Goal: Task Accomplishment & Management: Manage account settings

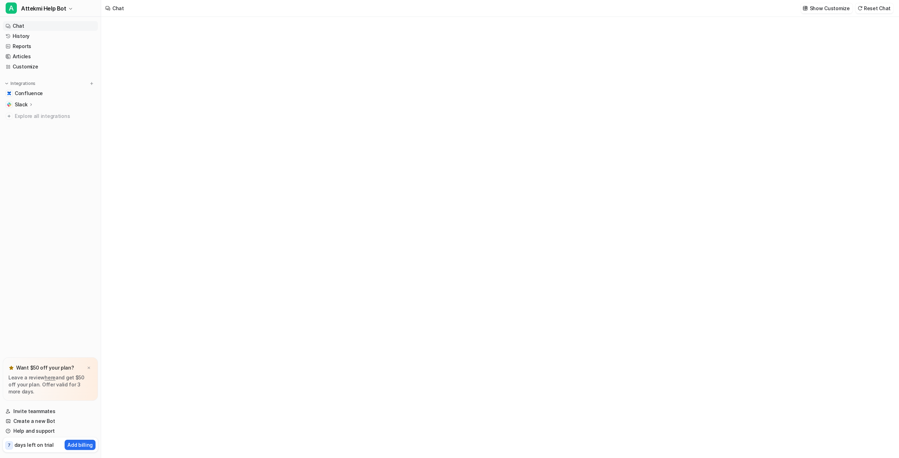
type textarea "**********"
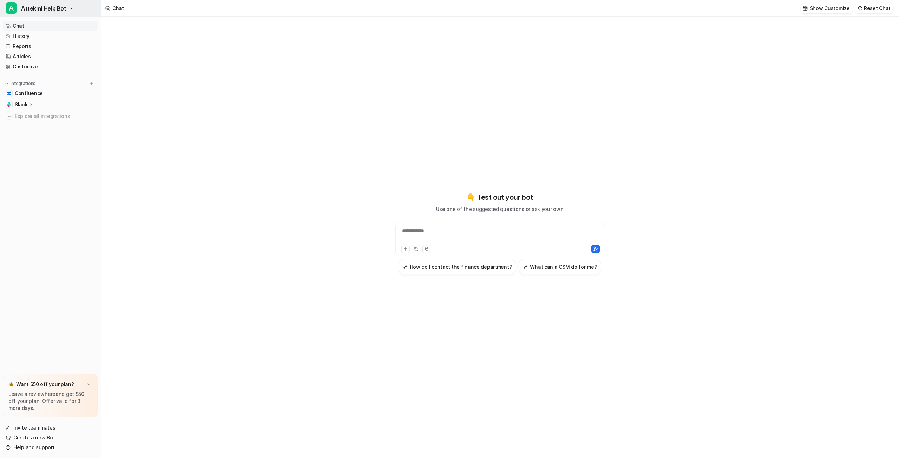
click at [46, 9] on span "Attekmi Help Bot" at bounding box center [43, 9] width 45 height 10
click at [44, 49] on link "Settings" at bounding box center [56, 53] width 97 height 12
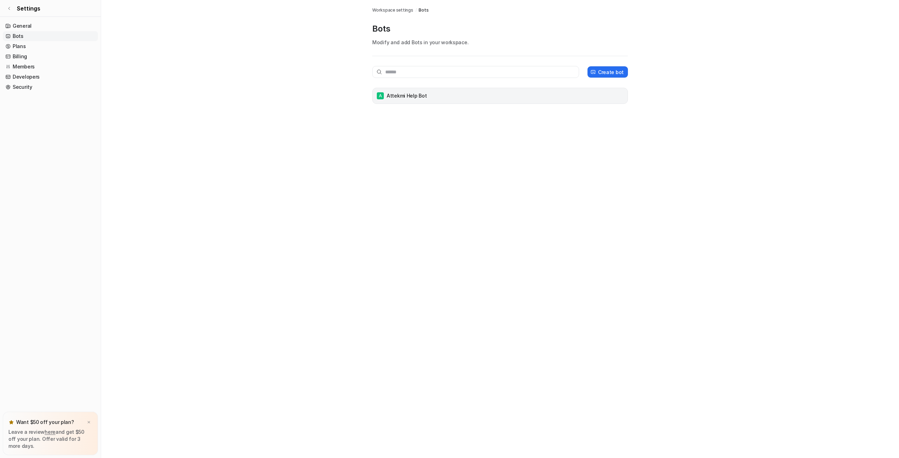
click at [445, 92] on div "A Attekmi Help Bot" at bounding box center [499, 96] width 249 height 10
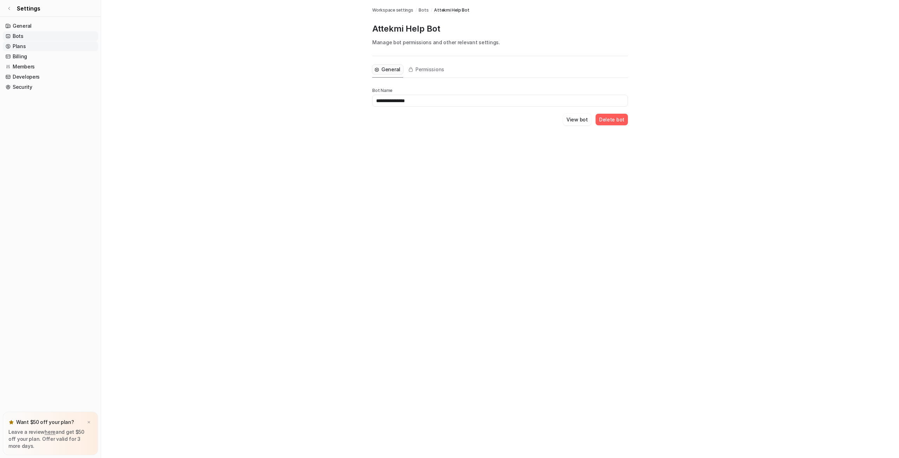
click at [33, 42] on link "Plans" at bounding box center [50, 46] width 95 height 10
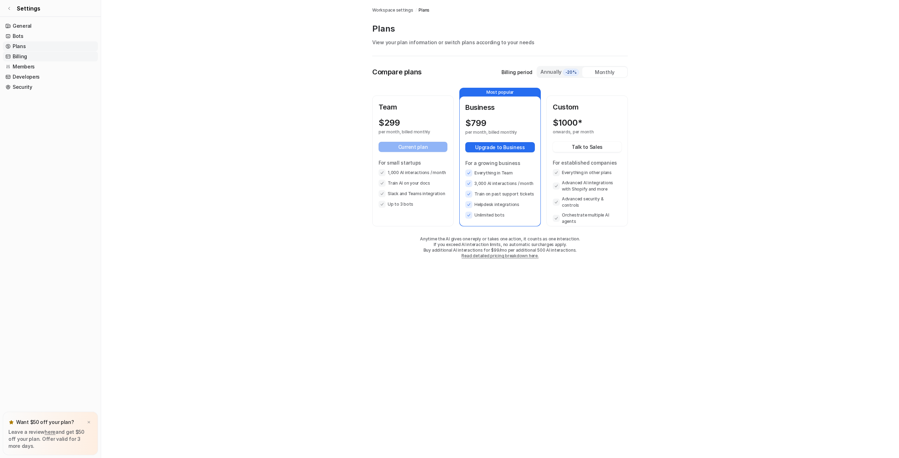
click at [27, 59] on link "Billing" at bounding box center [50, 57] width 95 height 10
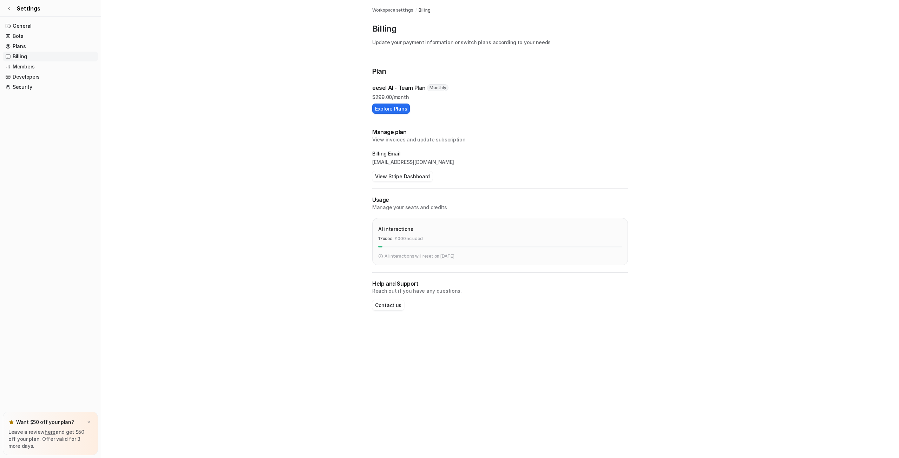
click at [451, 352] on div "Billing Workspace settings / Billing Billing Update your payment information or…" at bounding box center [449, 229] width 899 height 458
click at [307, 339] on div "Billing Workspace settings / Billing Billing Update your payment information or…" at bounding box center [449, 229] width 899 height 458
click at [393, 107] on button "Explore Plans" at bounding box center [391, 109] width 38 height 10
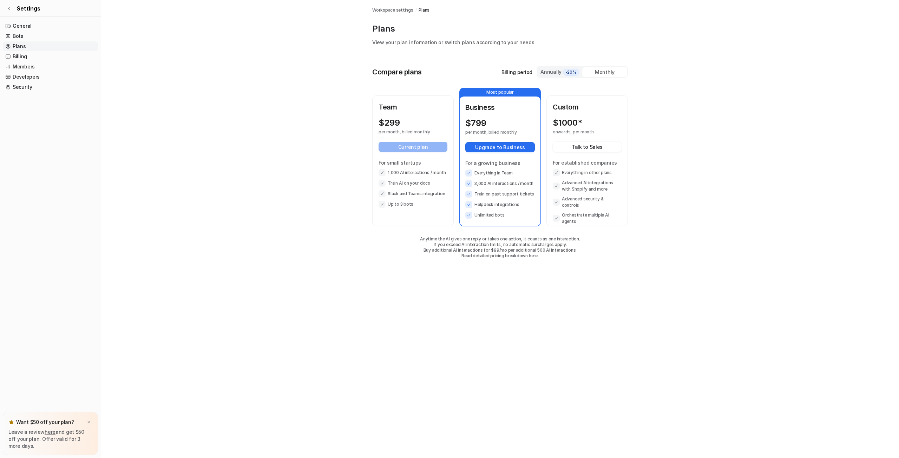
click at [551, 69] on div "Annually -20%" at bounding box center [559, 72] width 39 height 8
click at [521, 72] on p "Billing period" at bounding box center [516, 71] width 31 height 7
click at [596, 70] on div "Monthly" at bounding box center [604, 72] width 45 height 10
click at [555, 71] on div "Annually -20%" at bounding box center [559, 72] width 39 height 8
click at [600, 70] on div "Monthly" at bounding box center [604, 72] width 45 height 10
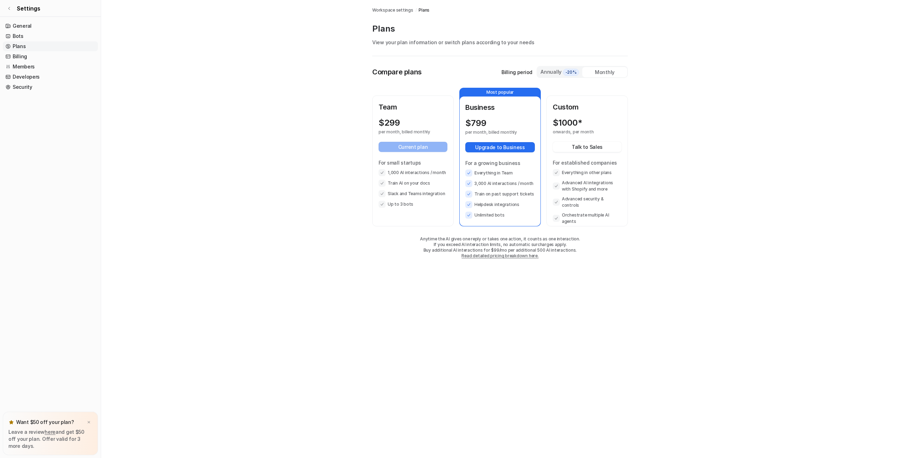
click at [558, 71] on div "Annually -20%" at bounding box center [559, 72] width 39 height 8
click at [423, 146] on button "Switch to Annual" at bounding box center [413, 147] width 69 height 10
click at [605, 68] on div "Monthly" at bounding box center [604, 72] width 45 height 10
click at [558, 71] on div "Annually -20%" at bounding box center [559, 72] width 39 height 8
click at [404, 145] on button "Switch to Annual" at bounding box center [413, 147] width 69 height 10
